Goal: Task Accomplishment & Management: Manage account settings

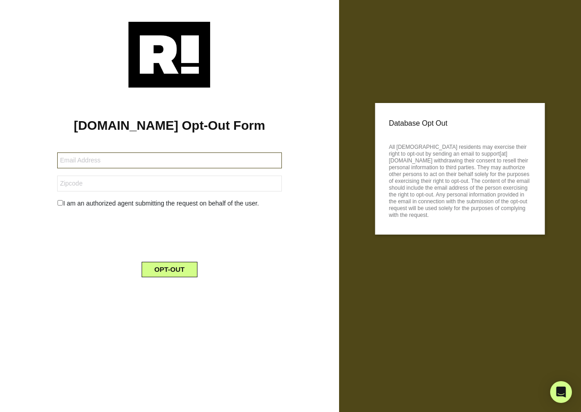
type input "[EMAIL_ADDRESS][DOMAIN_NAME]"
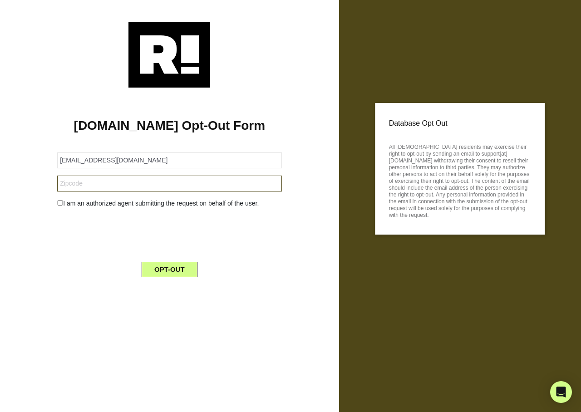
type input "17015"
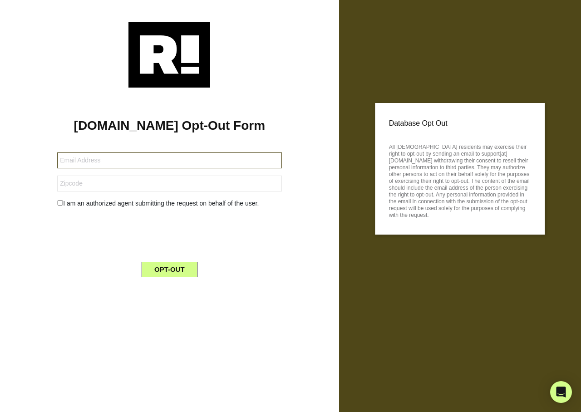
type input "[EMAIL_ADDRESS][DOMAIN_NAME]"
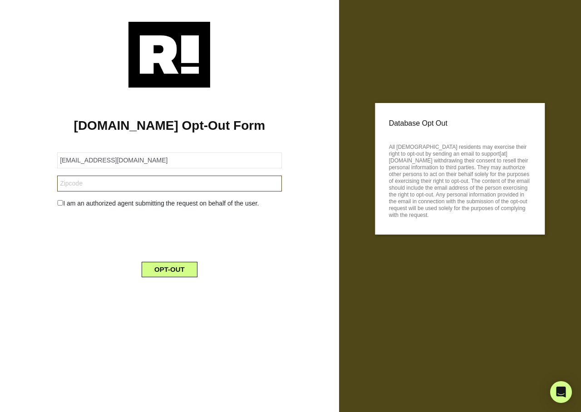
type input "17015"
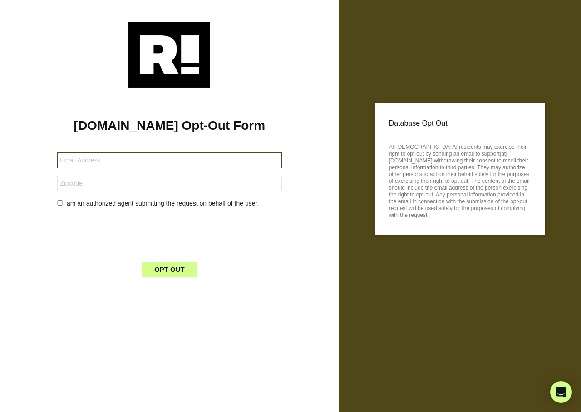
type input "[EMAIL_ADDRESS][DOMAIN_NAME]"
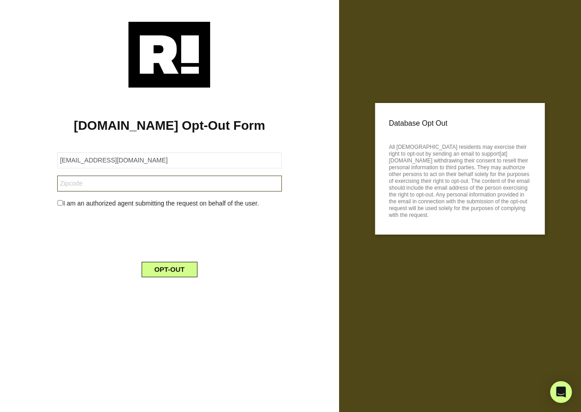
type input "33872"
